Goal: Navigation & Orientation: Find specific page/section

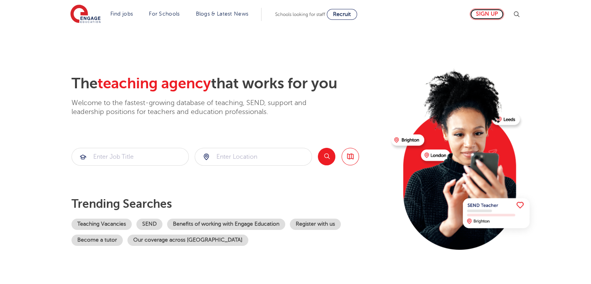
click at [498, 12] on link "Sign up" at bounding box center [487, 14] width 34 height 11
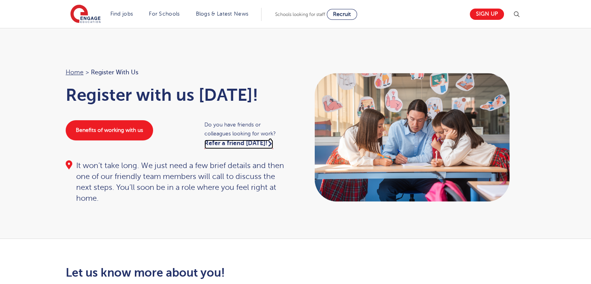
click at [231, 144] on link "Refer a friend today!" at bounding box center [238, 144] width 69 height 9
click at [341, 17] on span "Recruit" at bounding box center [342, 14] width 18 height 6
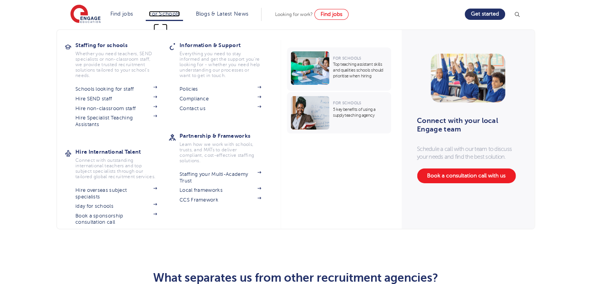
click at [155, 13] on link "For Schools" at bounding box center [164, 14] width 31 height 6
click at [93, 89] on link "Schools looking for staff" at bounding box center [116, 89] width 82 height 6
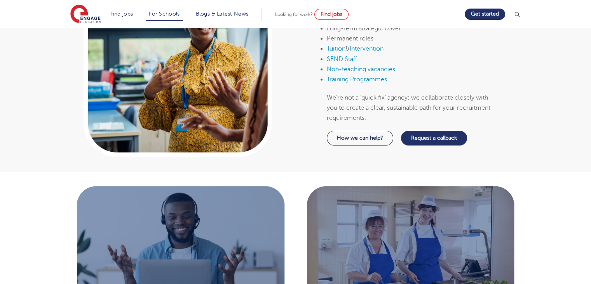
scroll to position [272, 0]
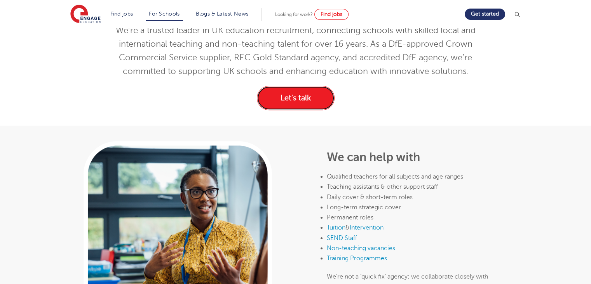
click at [320, 97] on link "Let's talk" at bounding box center [296, 98] width 78 height 24
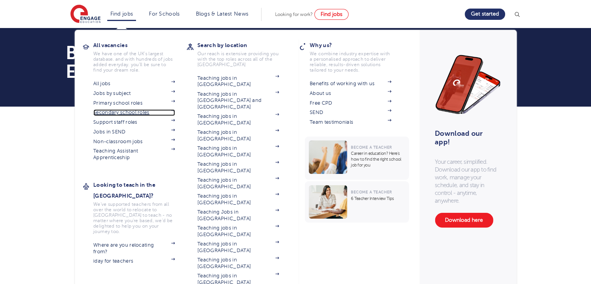
click at [113, 111] on link "Secondary school roles" at bounding box center [134, 112] width 82 height 6
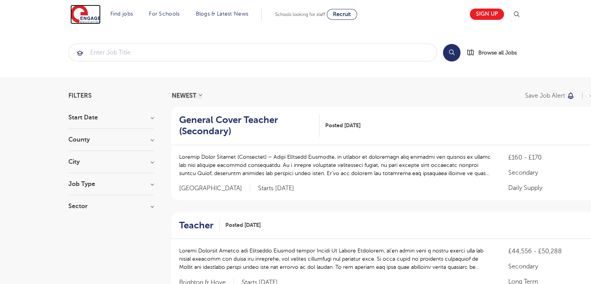
click at [89, 16] on img at bounding box center [85, 14] width 30 height 19
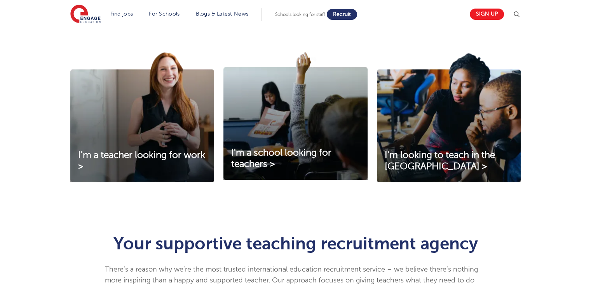
scroll to position [233, 0]
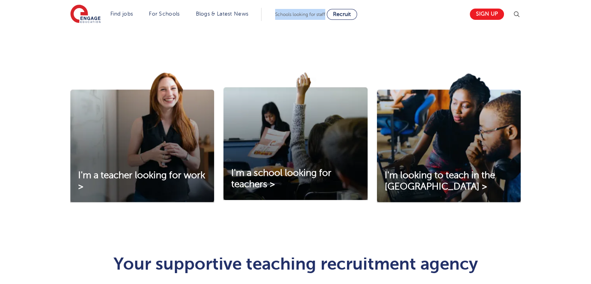
drag, startPoint x: 330, startPoint y: 13, endPoint x: 277, endPoint y: 12, distance: 52.5
click at [277, 12] on section "Find jobs All vacancies We have one of the UK's largest database. and with hund…" at bounding box center [267, 14] width 395 height 28
copy span "Schools looking for staff"
